Goal: Information Seeking & Learning: Learn about a topic

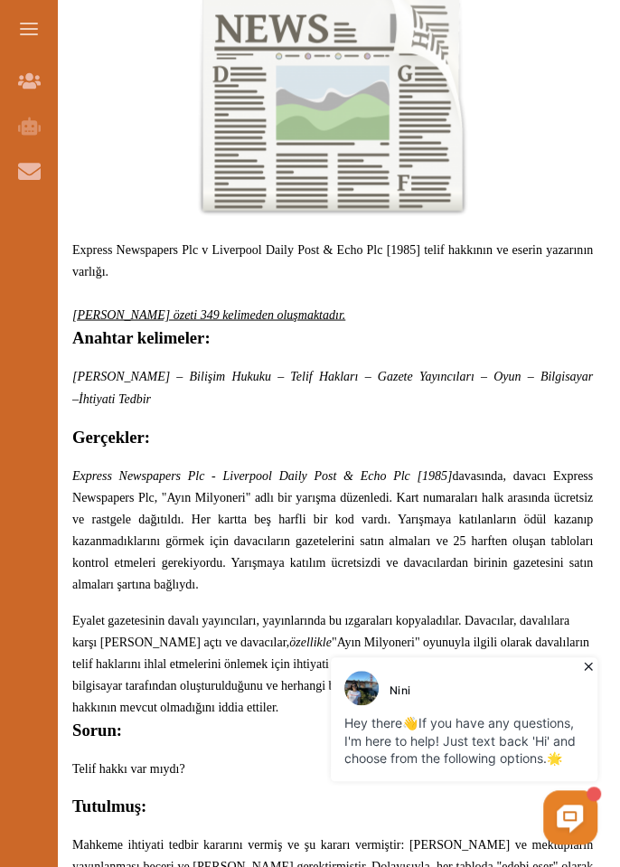
scroll to position [843, 0]
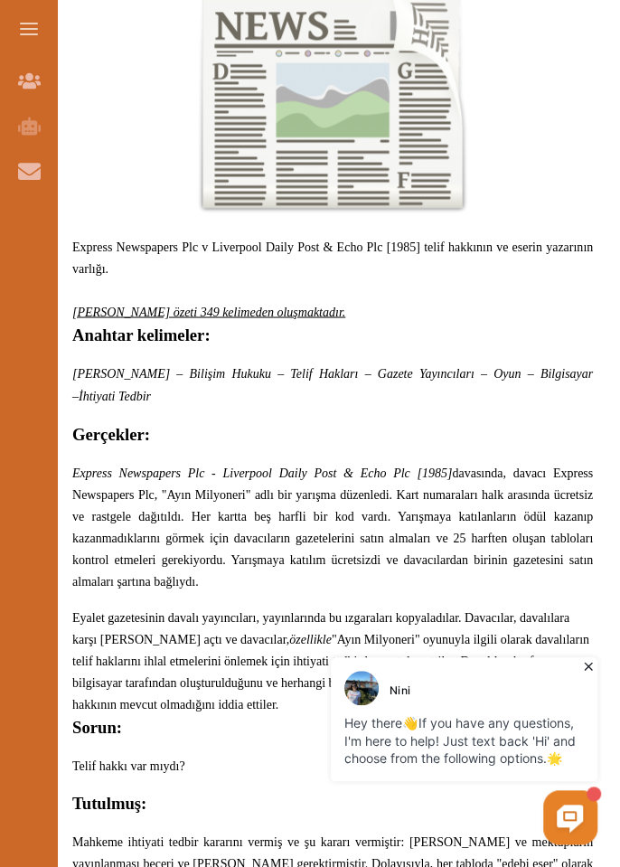
click at [588, 679] on div "Nini" at bounding box center [467, 688] width 244 height 34
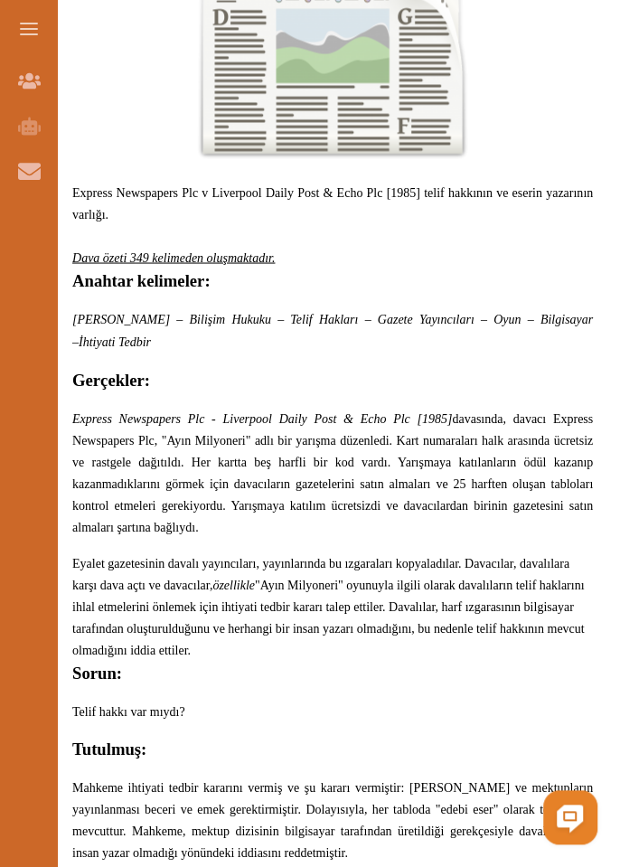
scroll to position [901, 0]
